Goal: Task Accomplishment & Management: Complete application form

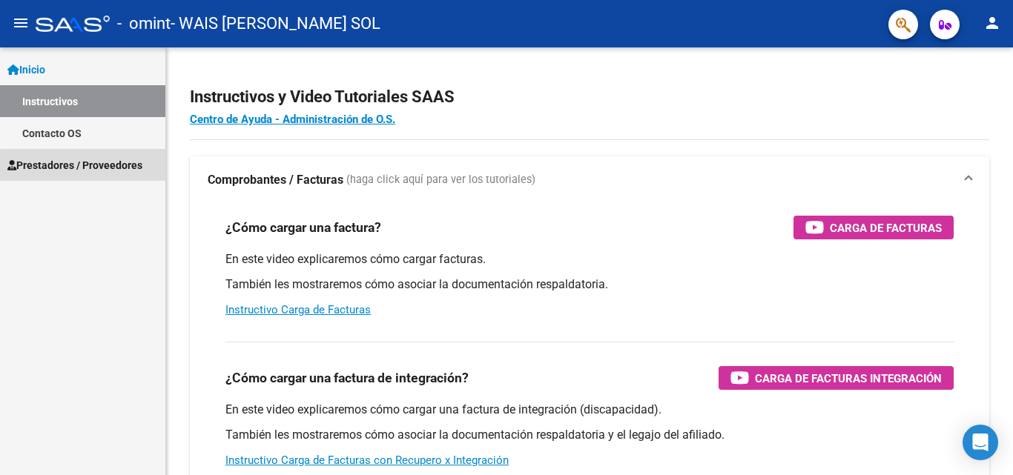
click at [133, 165] on span "Prestadores / Proveedores" at bounding box center [74, 165] width 135 height 16
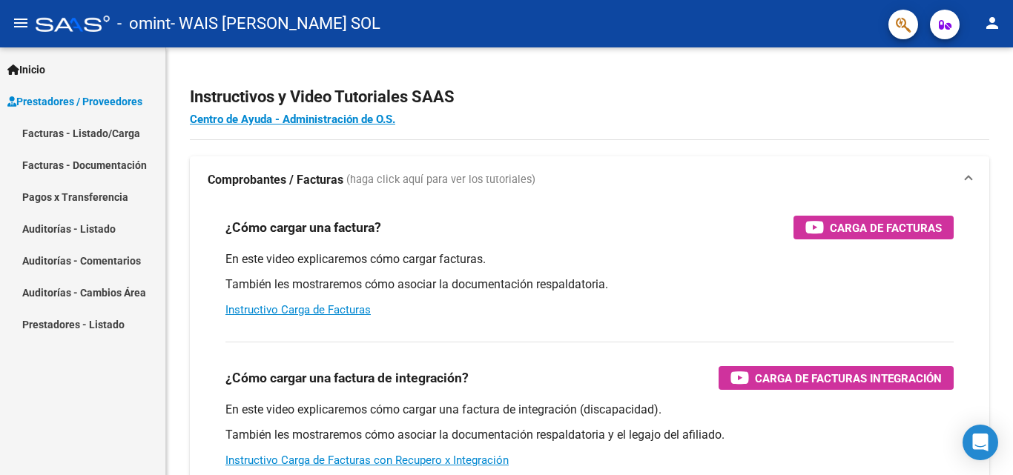
click at [126, 134] on link "Facturas - Listado/Carga" at bounding box center [82, 133] width 165 height 32
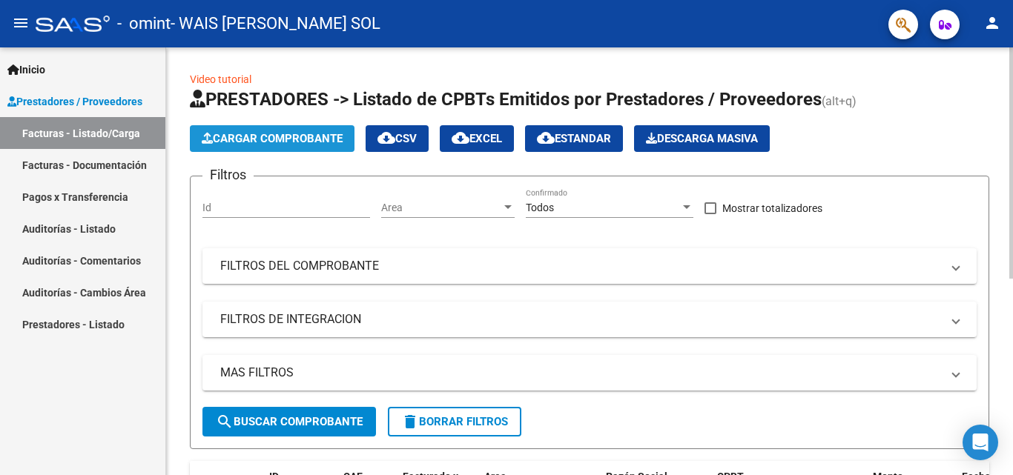
click at [332, 135] on span "Cargar Comprobante" at bounding box center [272, 138] width 141 height 13
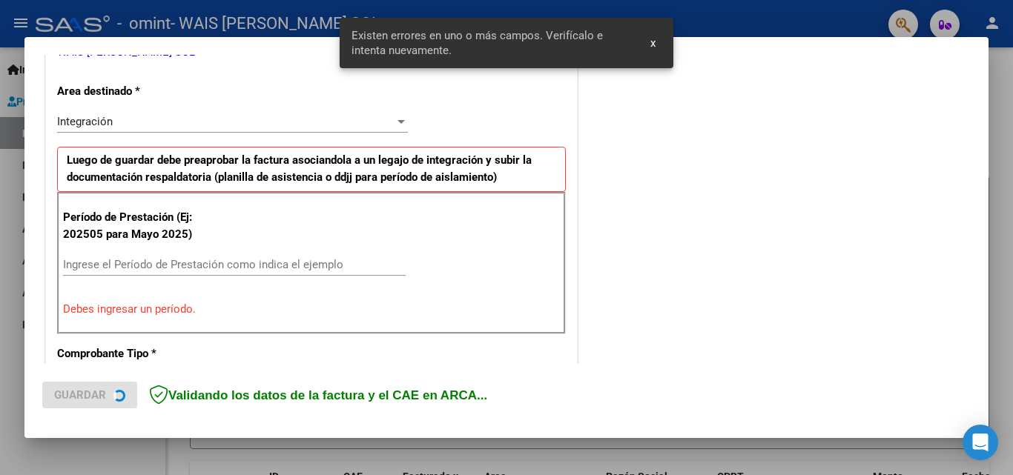
scroll to position [335, 0]
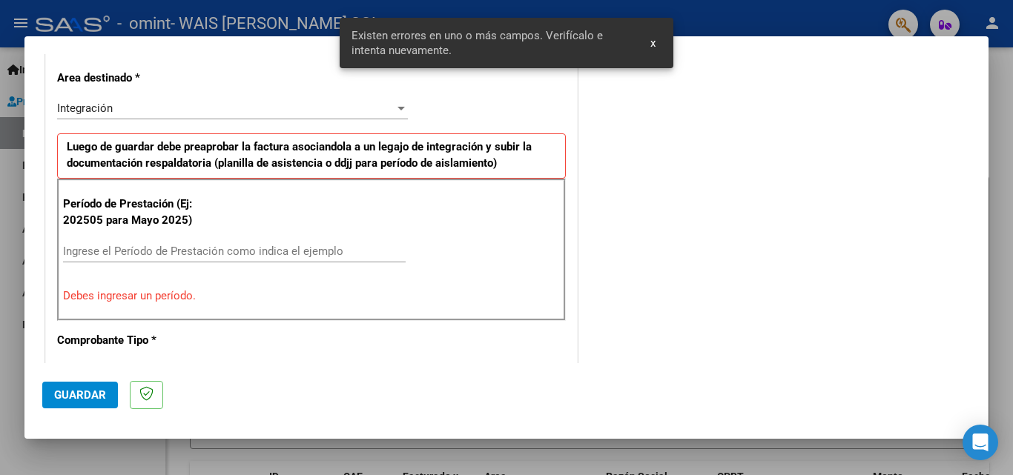
click at [177, 254] on input "Ingrese el Período de Prestación como indica el ejemplo" at bounding box center [234, 251] width 343 height 13
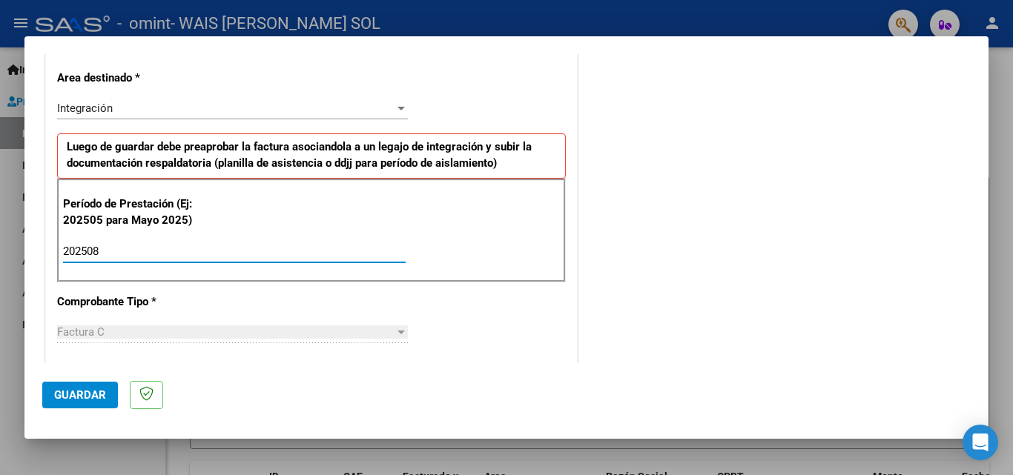
type input "202508"
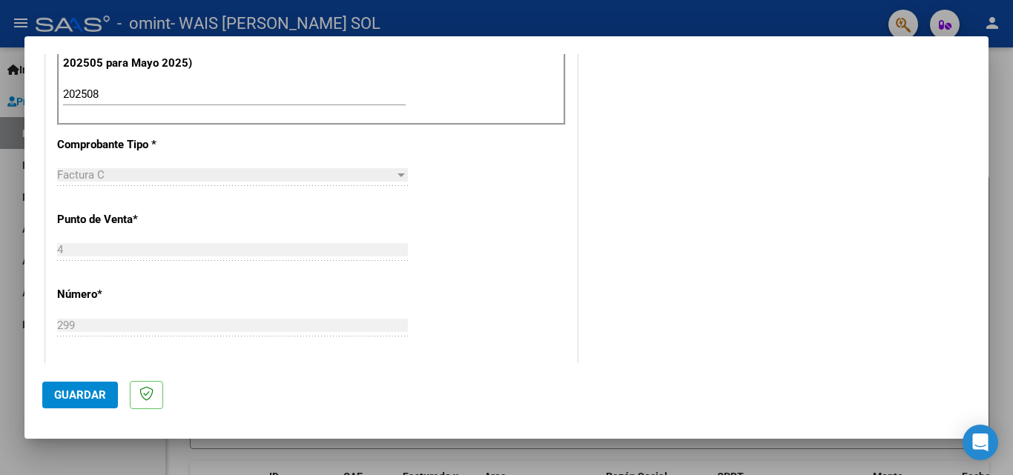
scroll to position [420, 0]
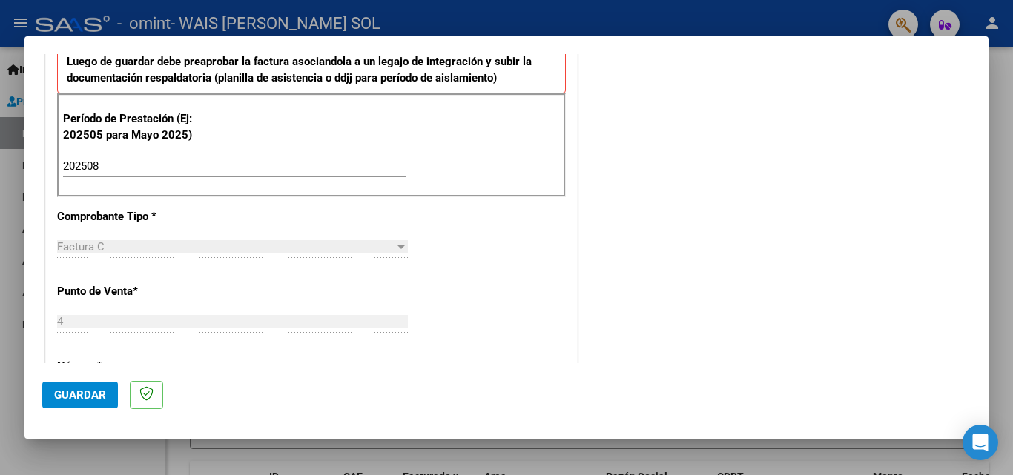
click at [81, 400] on span "Guardar" at bounding box center [80, 395] width 52 height 13
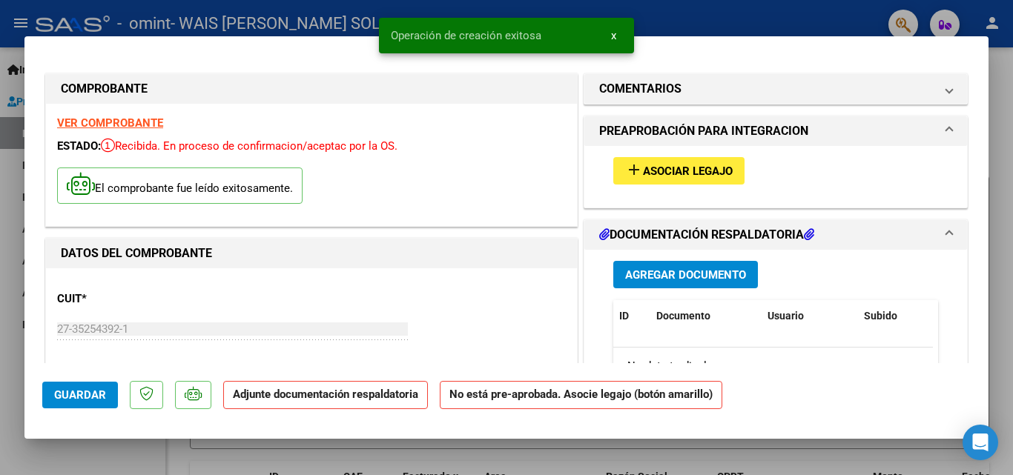
click at [680, 273] on span "Agregar Documento" at bounding box center [685, 275] width 121 height 13
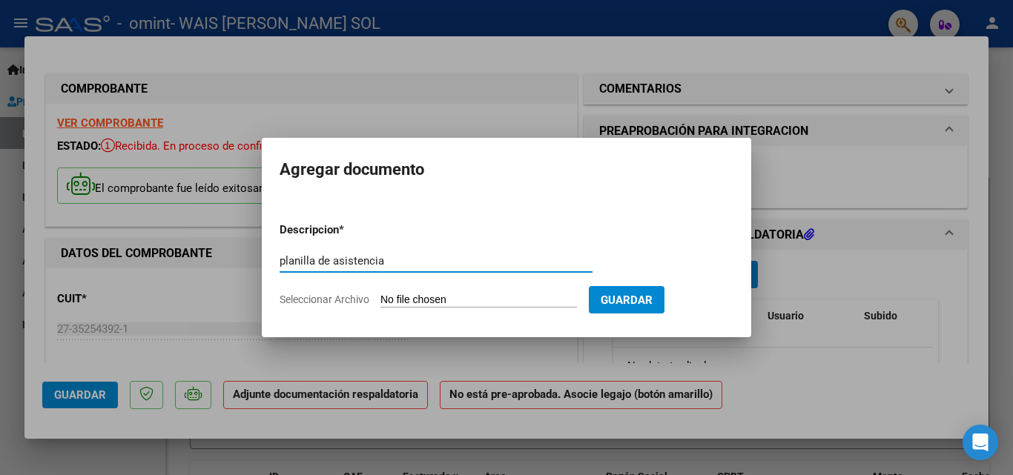
type input "planilla de asistencia"
click at [542, 292] on form "Descripcion * planilla de asistencia Escriba aquí una descripcion Seleccionar A…" at bounding box center [507, 265] width 454 height 108
click at [489, 304] on input "Seleccionar Archivo" at bounding box center [479, 301] width 197 height 14
type input "C:\fakepath\Planilla de asistencia [DATE]-[PERSON_NAME]-Psicopedaogía.pdf"
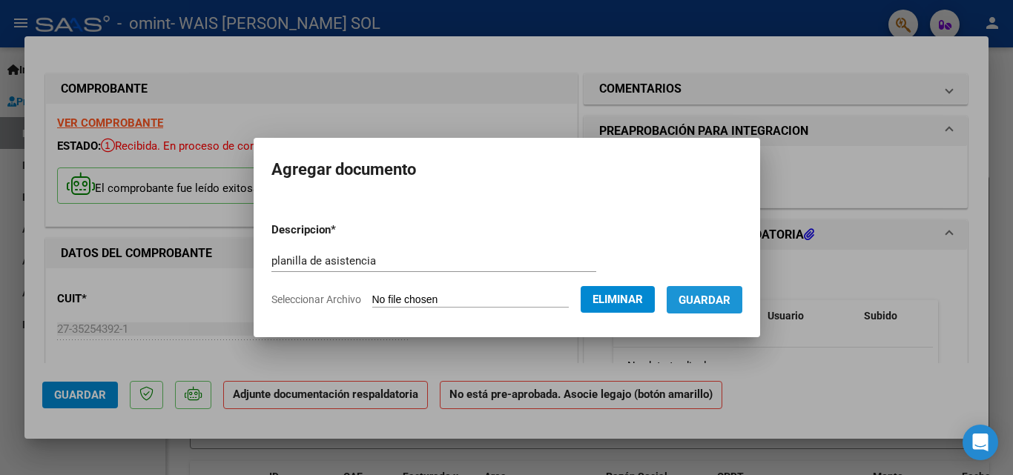
click at [708, 300] on span "Guardar" at bounding box center [705, 300] width 52 height 13
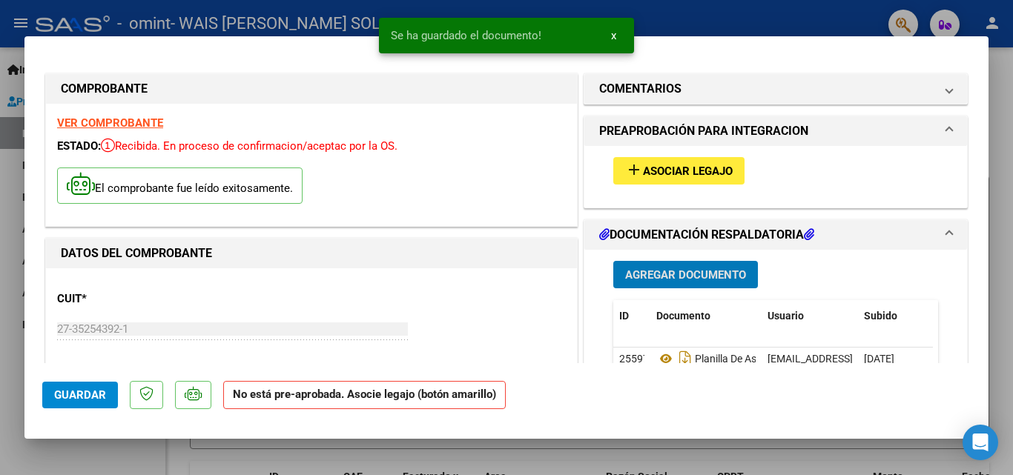
click at [702, 164] on span "add Asociar Legajo" at bounding box center [679, 170] width 108 height 13
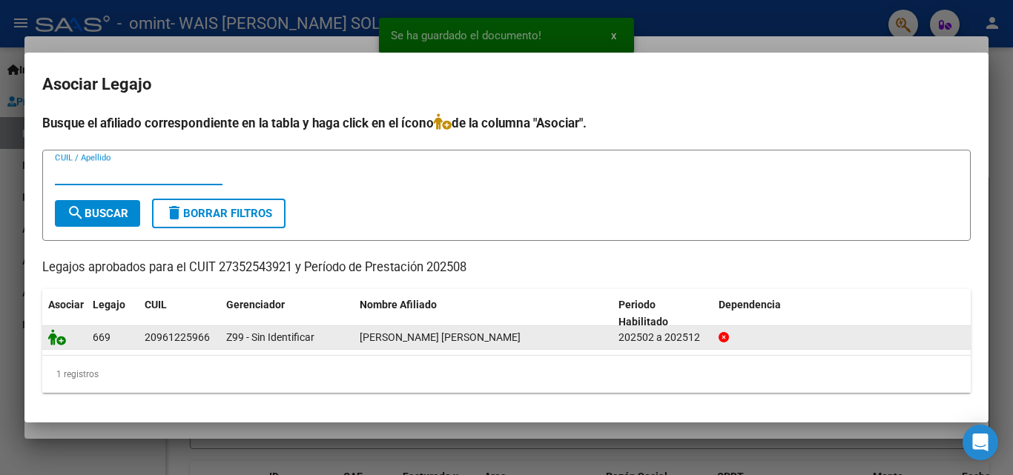
click at [59, 343] on icon at bounding box center [57, 337] width 18 height 16
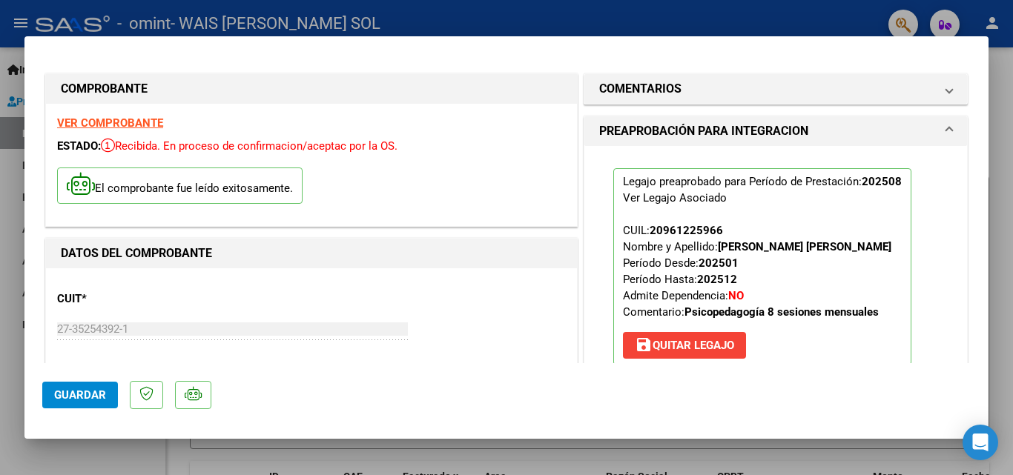
click at [82, 403] on button "Guardar" at bounding box center [80, 395] width 76 height 27
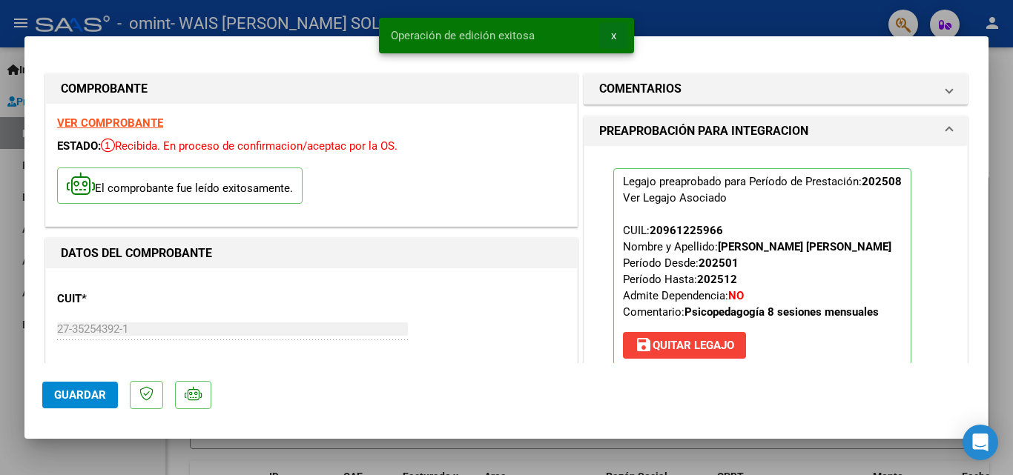
click at [614, 35] on span "x" at bounding box center [613, 35] width 5 height 13
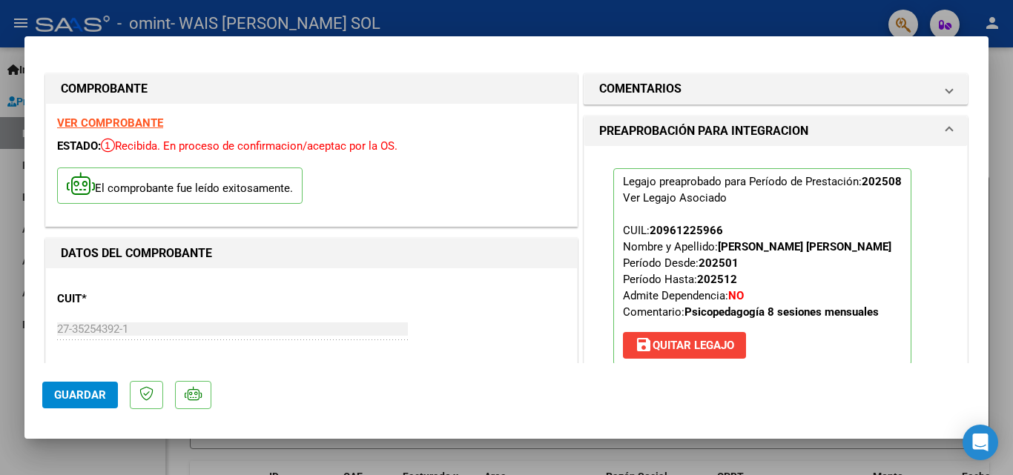
click at [995, 128] on div at bounding box center [506, 237] width 1013 height 475
type input "$ 0,00"
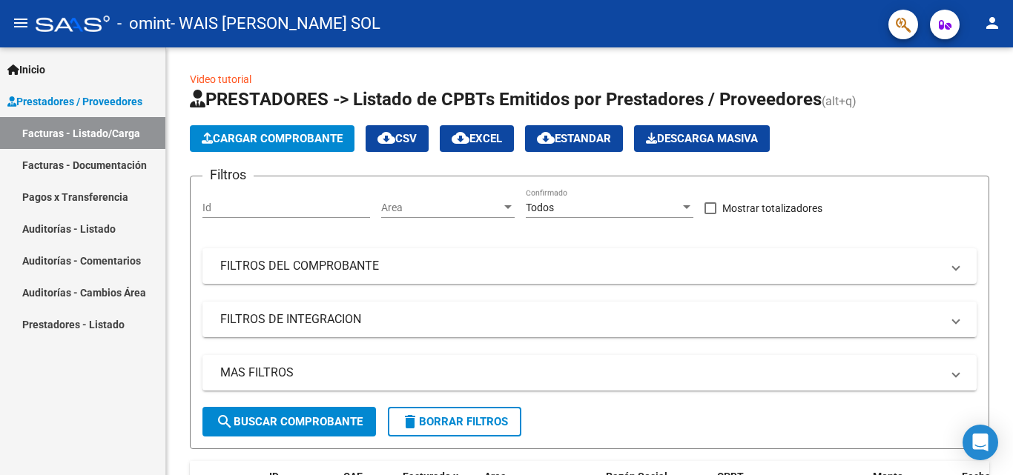
click at [123, 131] on link "Facturas - Listado/Carga" at bounding box center [82, 133] width 165 height 32
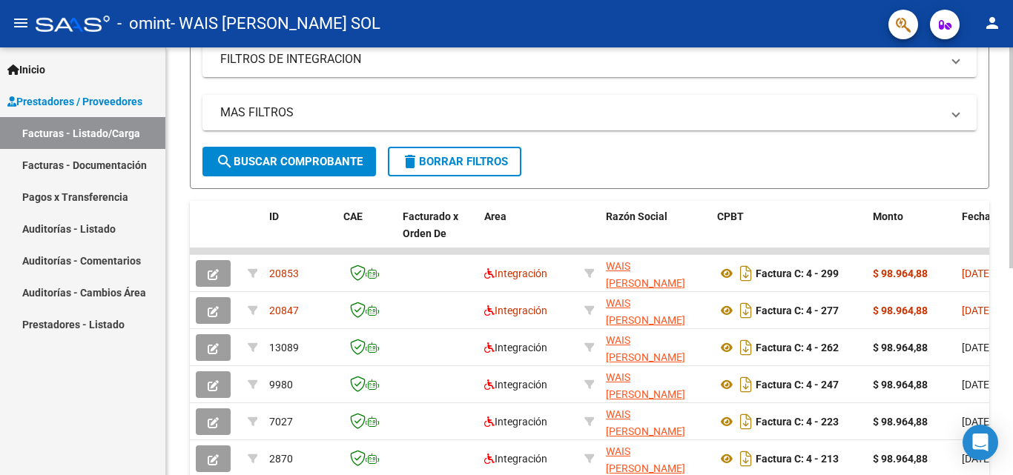
scroll to position [263, 0]
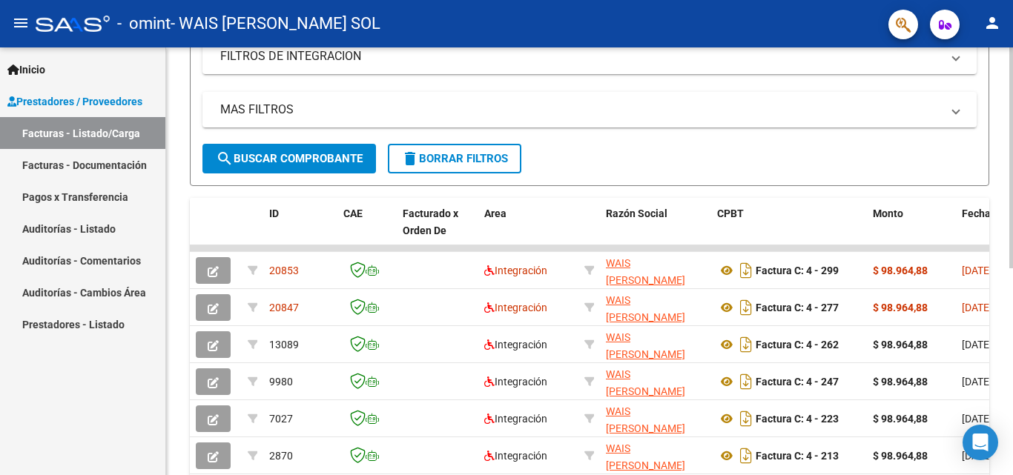
click at [1012, 297] on div at bounding box center [1011, 298] width 4 height 221
